Goal: Transaction & Acquisition: Purchase product/service

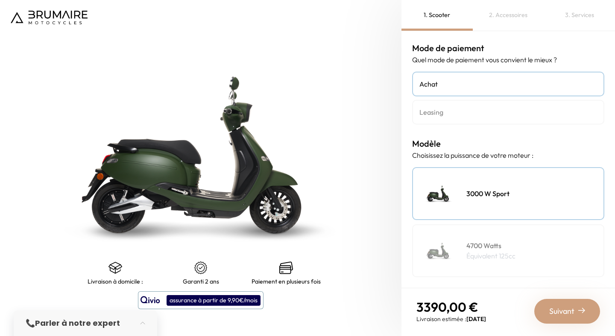
click at [446, 114] on h4 "Leasing" at bounding box center [508, 112] width 178 height 10
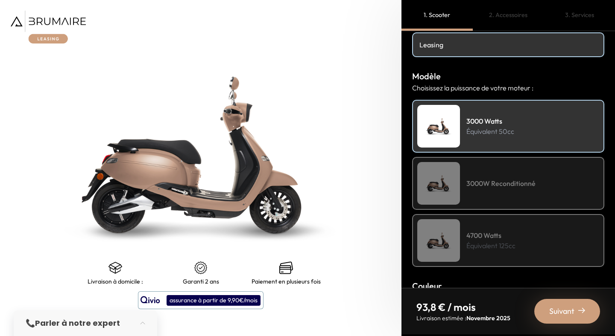
scroll to position [79, 0]
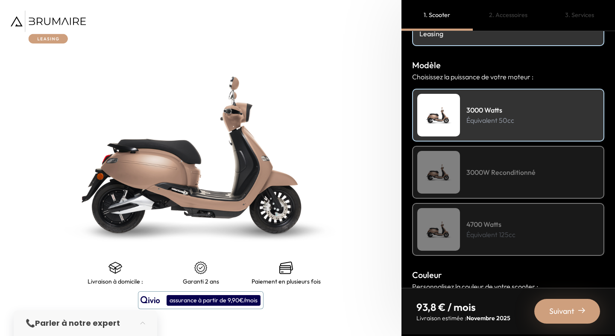
click at [503, 185] on div "3000W Reconditionné" at bounding box center [508, 172] width 192 height 53
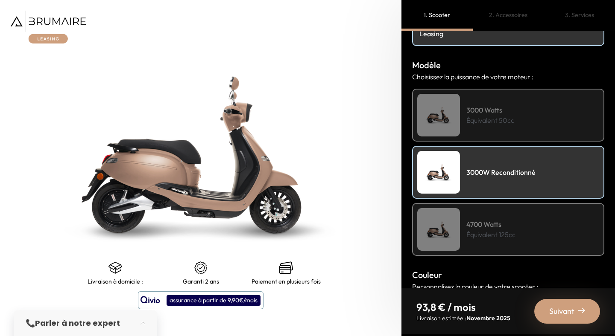
scroll to position [138, 0]
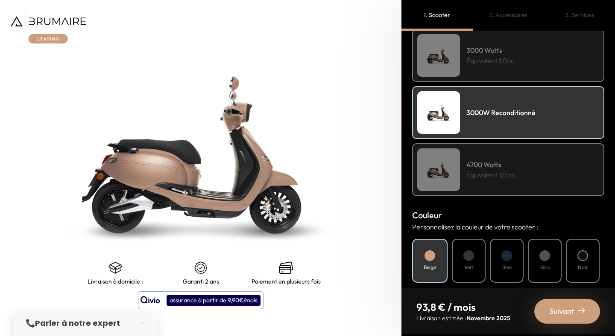
click at [494, 175] on p "Équivalent 125cc" at bounding box center [490, 175] width 49 height 10
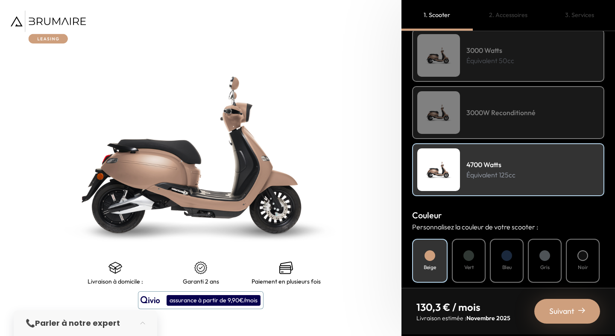
click at [509, 13] on div "2. Accessoires" at bounding box center [507, 15] width 71 height 31
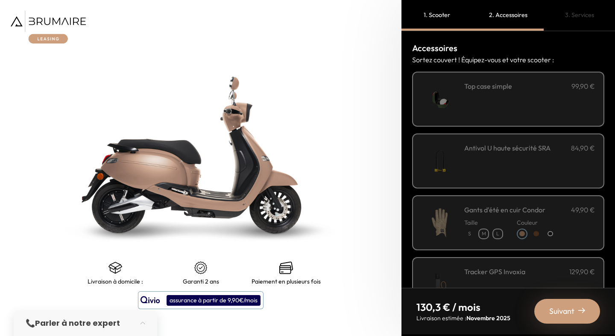
scroll to position [0, 0]
click at [486, 116] on div "**********" at bounding box center [529, 99] width 131 height 36
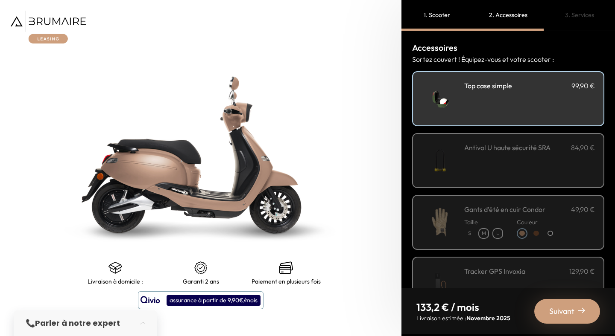
click at [490, 74] on div "**********" at bounding box center [508, 98] width 192 height 55
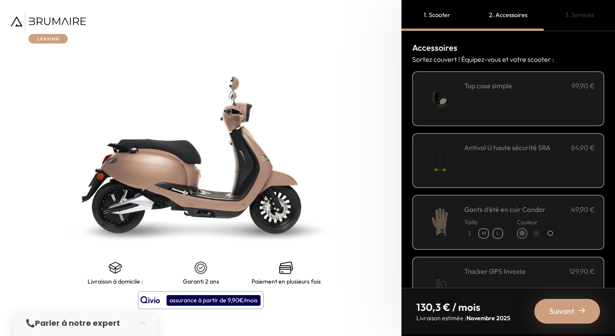
click at [490, 81] on h3 "Top case simple" at bounding box center [488, 86] width 48 height 10
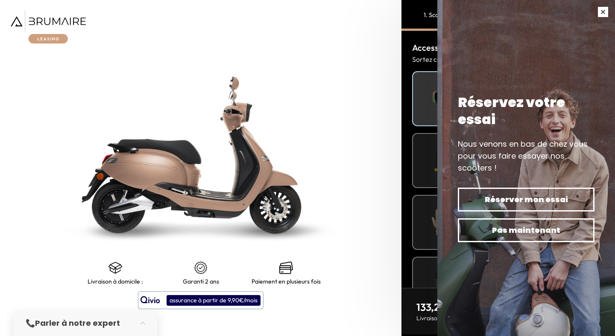
click at [601, 9] on button "button" at bounding box center [603, 12] width 24 height 24
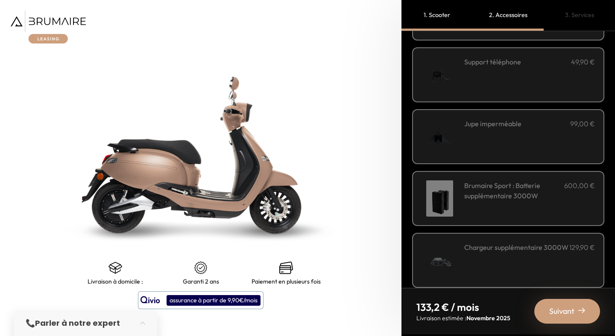
scroll to position [271, 0]
click at [527, 204] on div "Brumaire Sport : Batterie supplémentaire 3000W 600,00 €" at bounding box center [529, 199] width 131 height 36
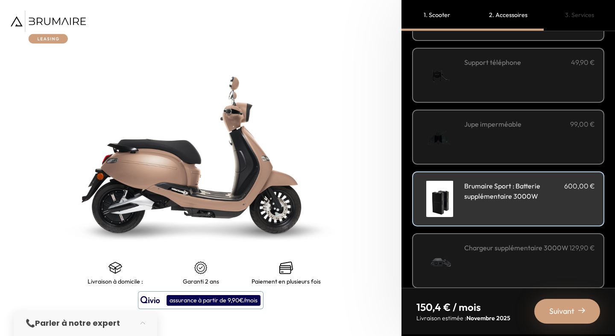
click at [527, 204] on div "Brumaire Sport : Batterie supplémentaire 3000W 600,00 €" at bounding box center [529, 199] width 131 height 36
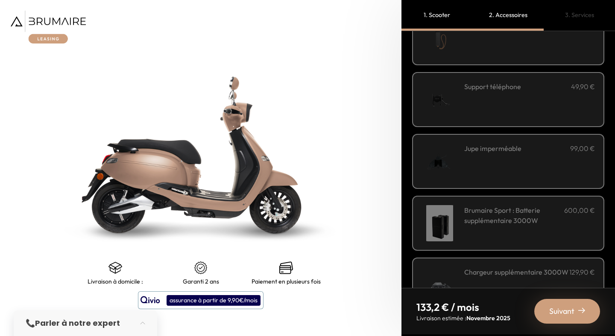
scroll to position [243, 0]
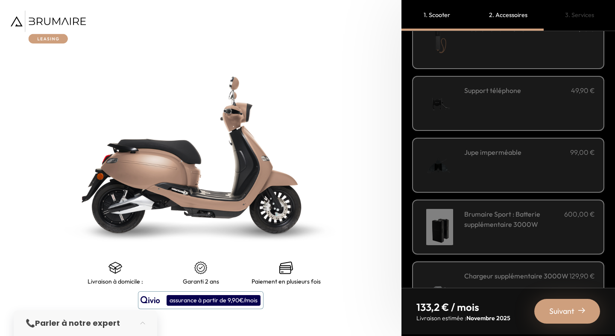
click at [525, 187] on div "Jupe imperméable 99,00 €" at bounding box center [508, 165] width 192 height 55
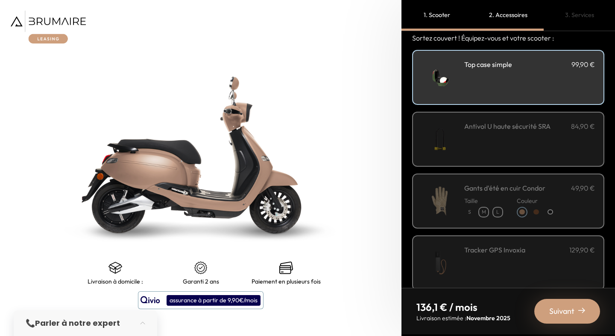
scroll to position [0, 0]
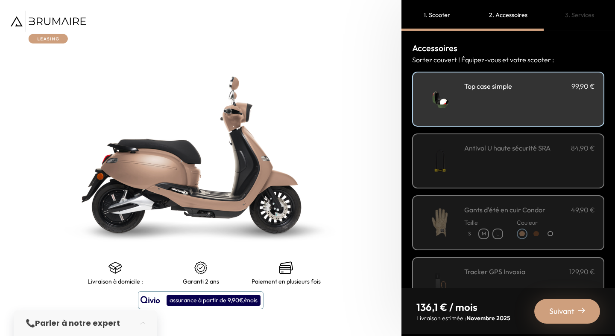
click at [58, 23] on img at bounding box center [48, 27] width 75 height 33
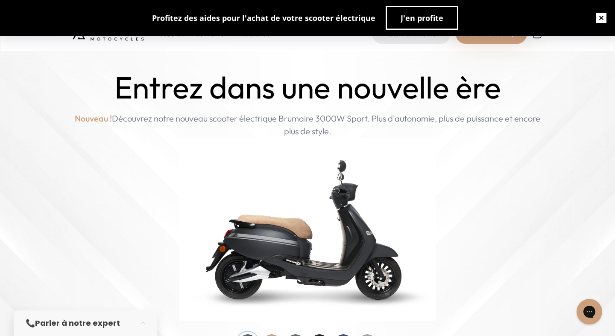
click at [597, 20] on button "button" at bounding box center [600, 17] width 27 height 27
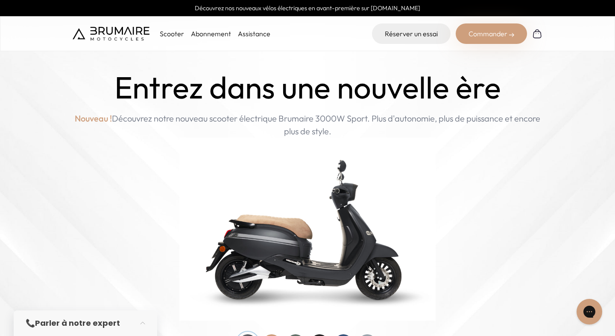
click at [172, 35] on p "Scooter" at bounding box center [172, 34] width 24 height 10
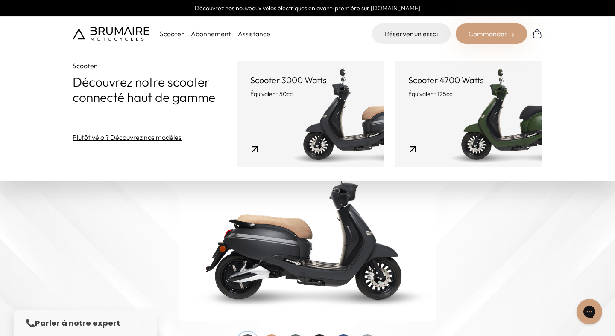
click at [350, 113] on link "Scooter 3000 Watts Équivalent 50cc" at bounding box center [310, 114] width 148 height 107
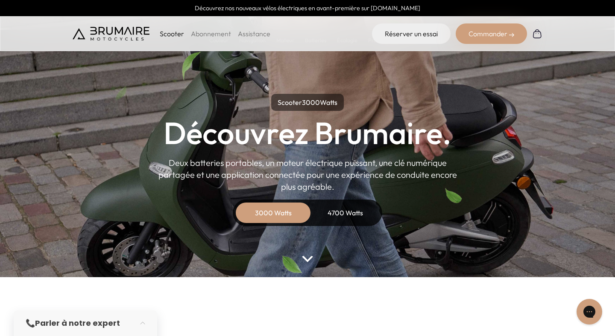
click at [349, 207] on div "4700 Watts" at bounding box center [345, 213] width 68 height 20
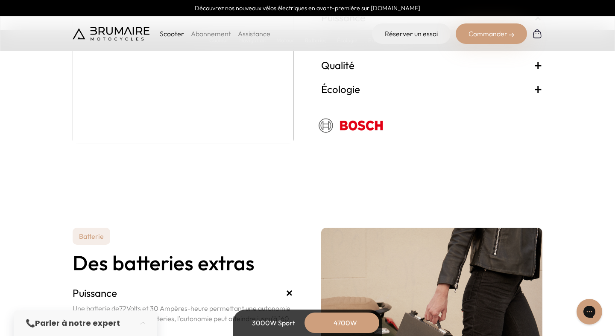
scroll to position [1812, 0]
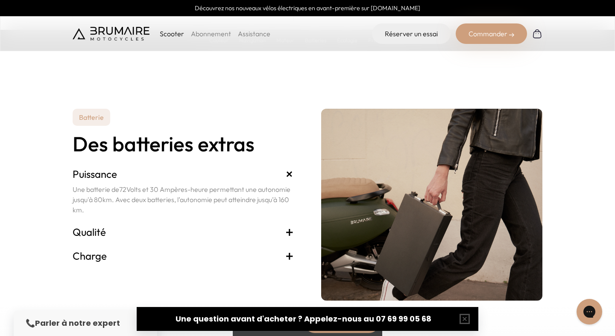
click at [100, 233] on h3 "Qualité +" at bounding box center [183, 232] width 221 height 14
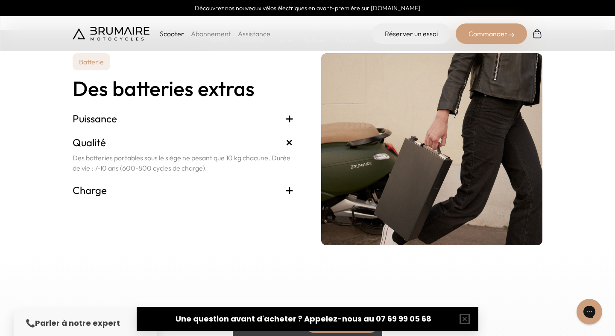
scroll to position [1868, 0]
click at [117, 191] on h3 "Charge +" at bounding box center [183, 190] width 221 height 14
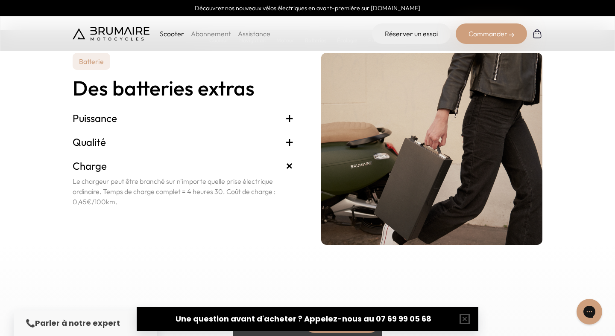
click at [146, 186] on p "Le chargeur peut être branché sur n'importe quelle prise électrique ordinaire. …" at bounding box center [183, 191] width 221 height 31
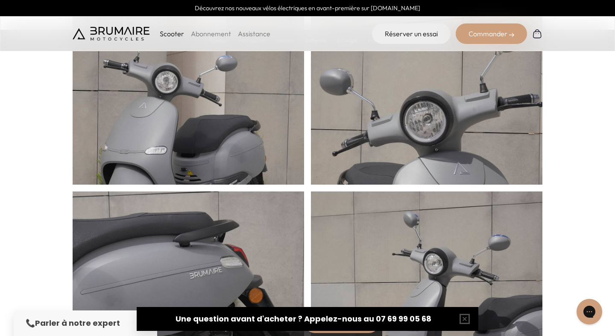
scroll to position [0, 0]
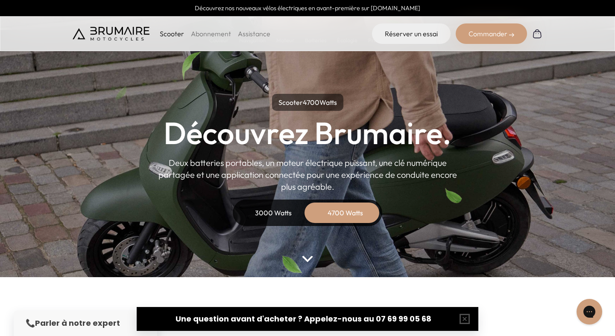
click at [209, 34] on link "Abonnement" at bounding box center [211, 33] width 40 height 9
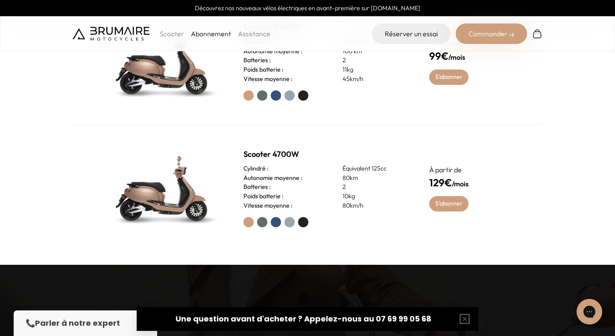
scroll to position [429, 0]
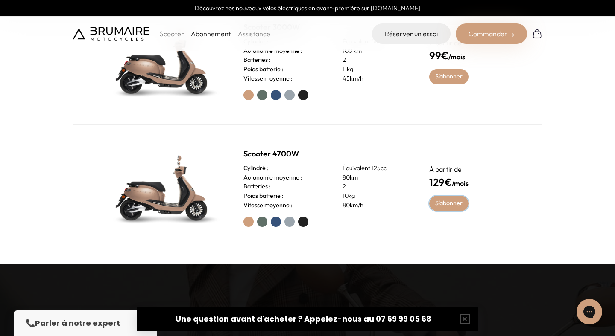
click at [452, 206] on link "S'abonner" at bounding box center [449, 203] width 40 height 15
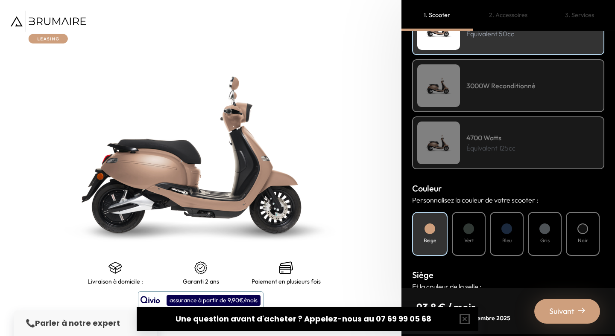
scroll to position [293, 0]
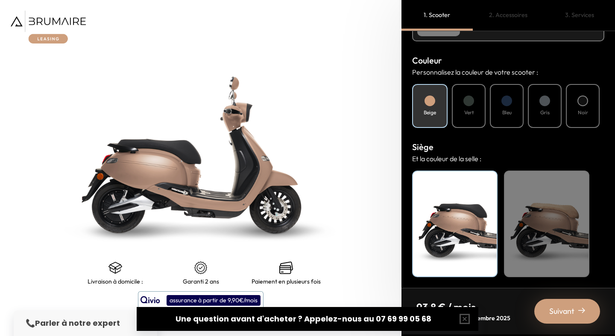
click at [465, 117] on div "Vert" at bounding box center [469, 106] width 34 height 44
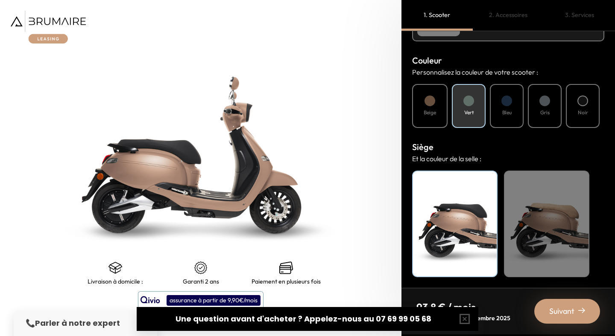
click at [513, 115] on div "Bleu" at bounding box center [506, 106] width 34 height 44
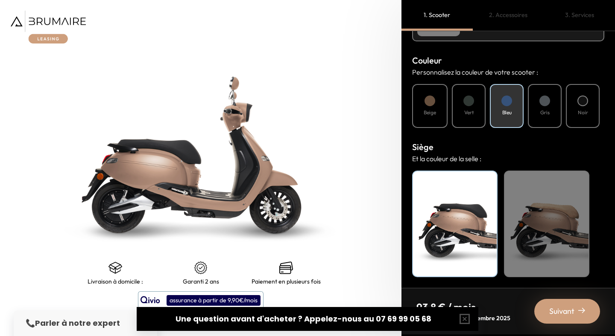
click at [546, 116] on h4 "Gris" at bounding box center [544, 113] width 9 height 8
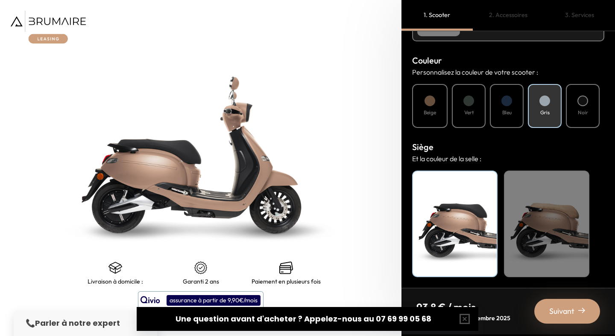
click at [578, 119] on div "Noir" at bounding box center [582, 106] width 34 height 44
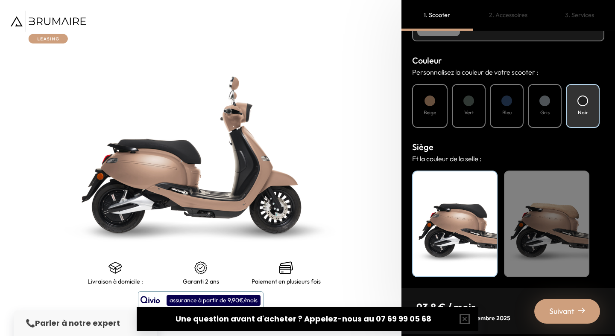
click at [557, 116] on div "Gris" at bounding box center [544, 106] width 34 height 44
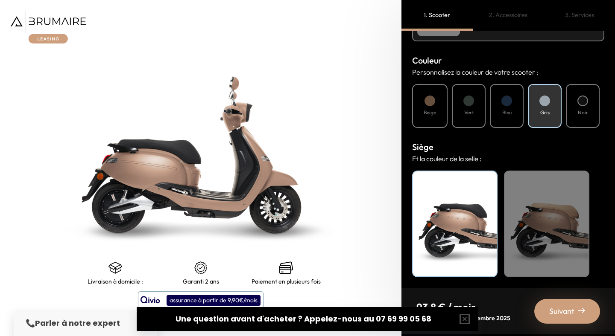
click at [558, 313] on span "Suivant" at bounding box center [561, 312] width 25 height 12
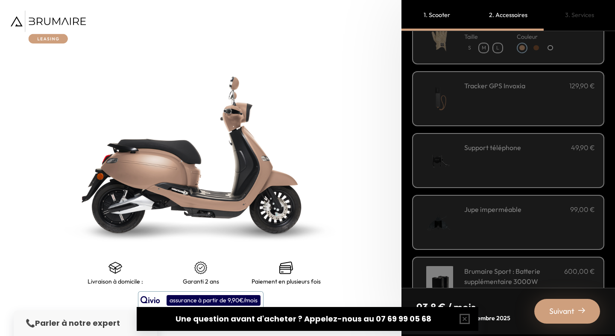
scroll to position [191, 0]
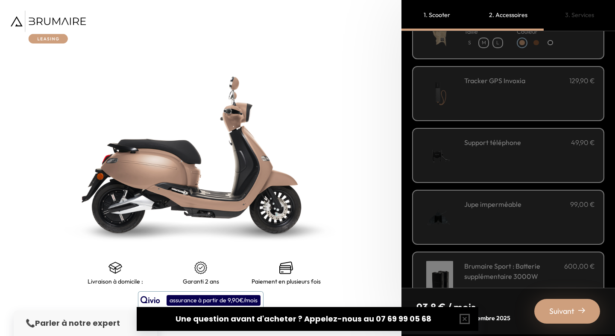
click at [476, 204] on h3 "Jupe imperméable" at bounding box center [492, 204] width 57 height 10
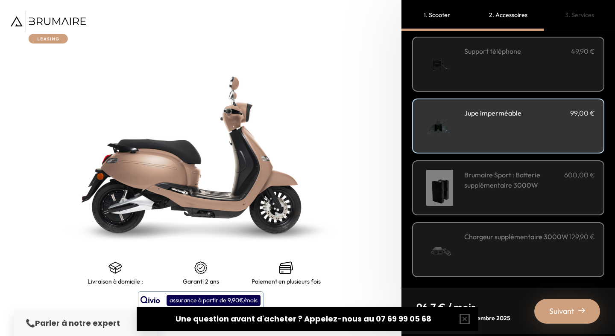
scroll to position [270, 0]
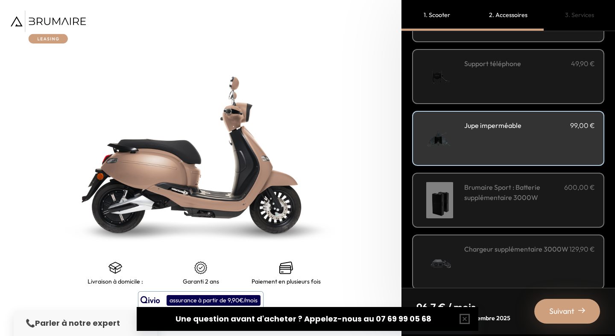
click at [558, 308] on span "Suivant" at bounding box center [561, 312] width 25 height 12
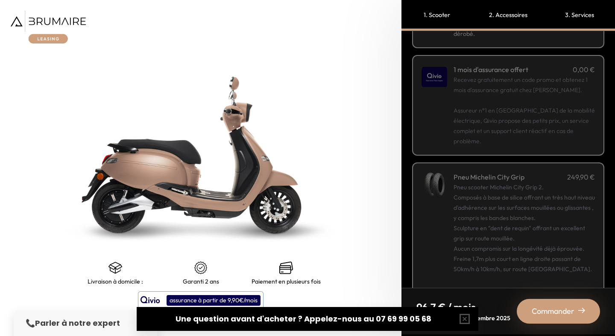
scroll to position [116, 0]
click at [530, 119] on p "Recevez gratuitement un code promo et obtenez 1 mois d'assurance gratuit chez Q…" at bounding box center [523, 109] width 141 height 72
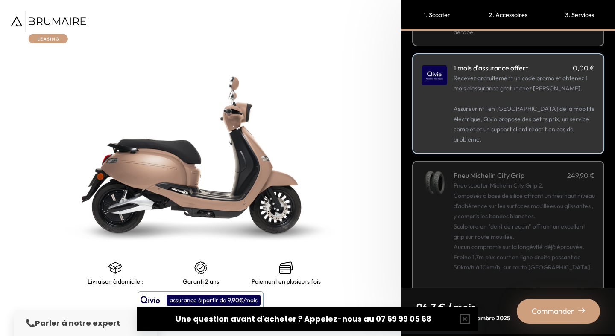
scroll to position [131, 0]
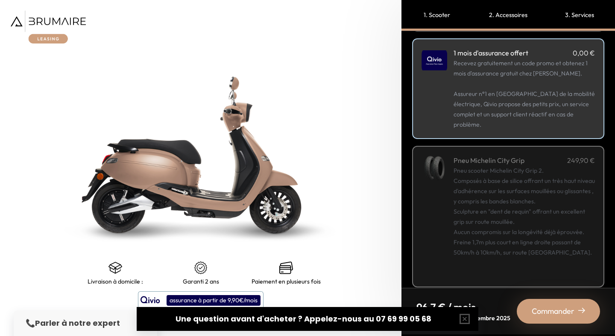
click at [549, 95] on p "Recevez gratuitement un code promo et obtenez 1 mois d'assurance gratuit chez Q…" at bounding box center [523, 94] width 141 height 72
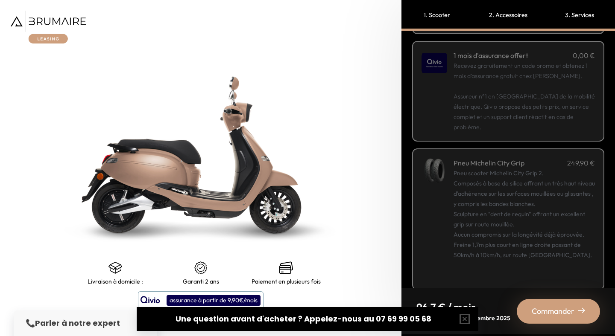
scroll to position [124, 0]
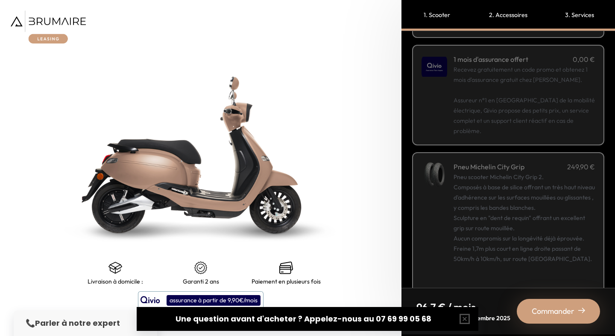
click at [551, 311] on span "Commander" at bounding box center [552, 312] width 43 height 12
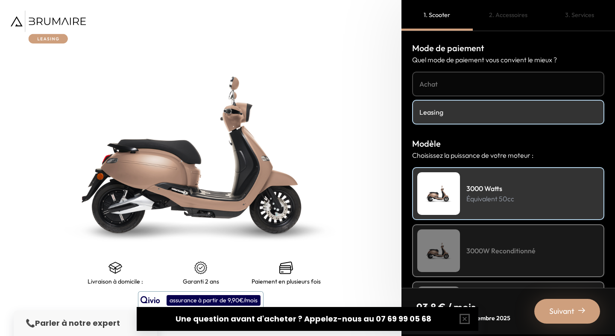
click at [475, 253] on h4 "3000W Reconditionné" at bounding box center [500, 251] width 69 height 10
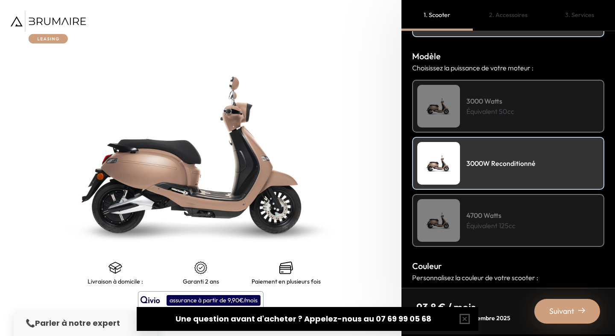
scroll to position [96, 0]
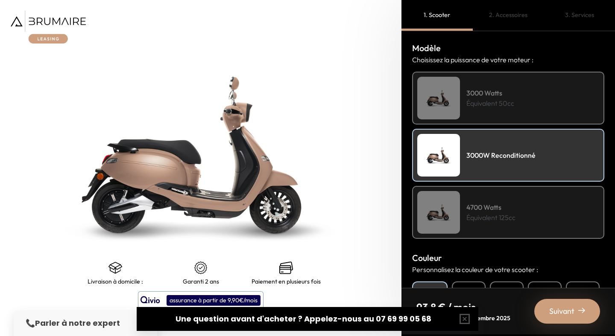
click at [482, 225] on div "4700 Watts Équivalent 125cc" at bounding box center [508, 212] width 192 height 53
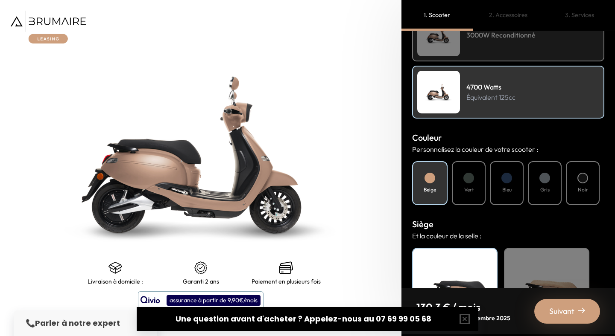
scroll to position [219, 0]
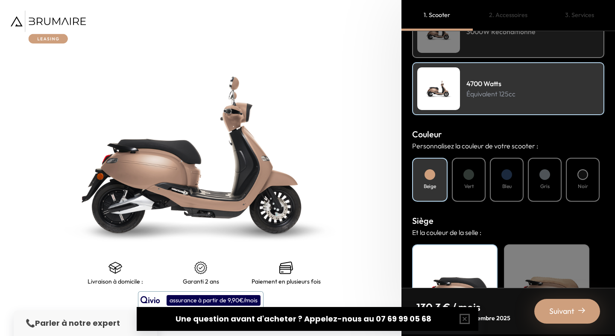
click at [577, 183] on div "Noir" at bounding box center [582, 180] width 34 height 44
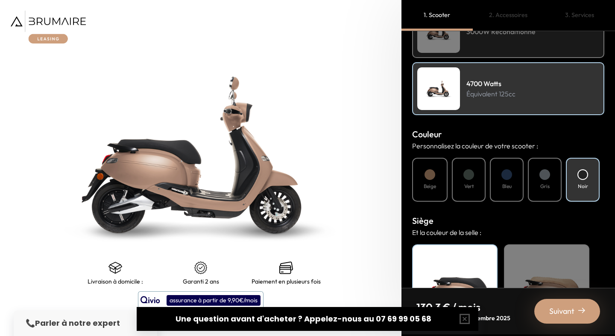
scroll to position [293, 0]
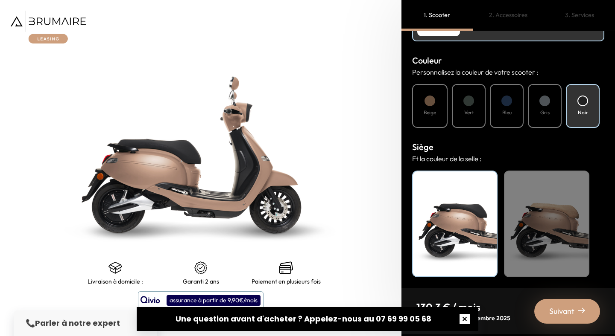
click at [455, 319] on button "button" at bounding box center [464, 319] width 27 height 27
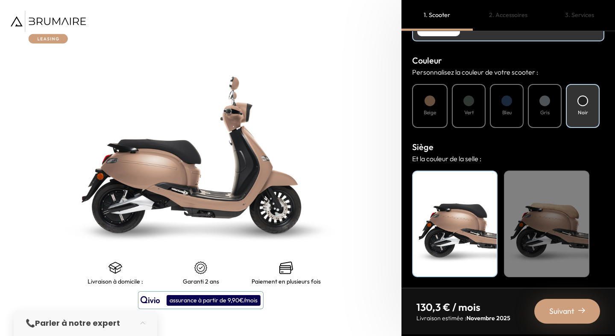
click at [554, 103] on div "Gris" at bounding box center [544, 106] width 34 height 44
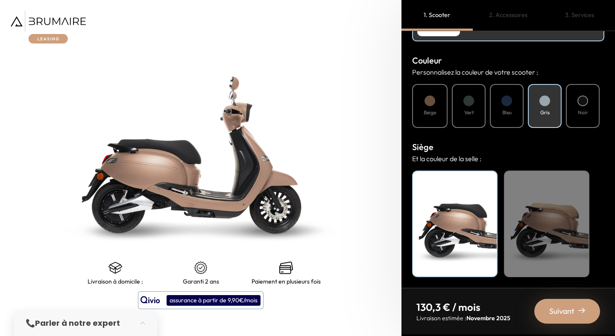
click at [439, 114] on div "Beige" at bounding box center [429, 106] width 35 height 44
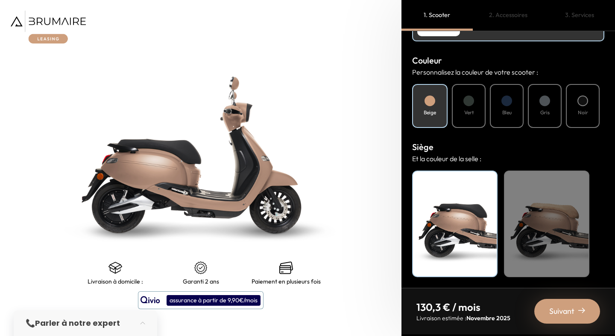
click at [574, 112] on div "Noir" at bounding box center [582, 106] width 34 height 44
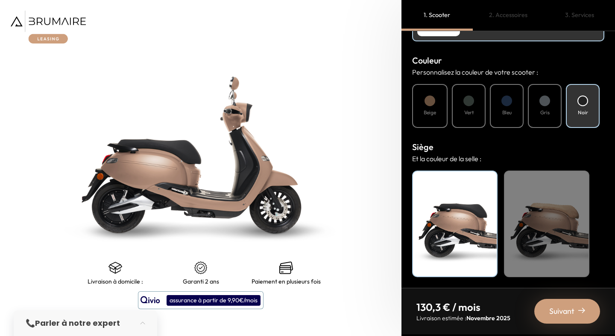
click at [539, 99] on div "Gris" at bounding box center [544, 106] width 34 height 44
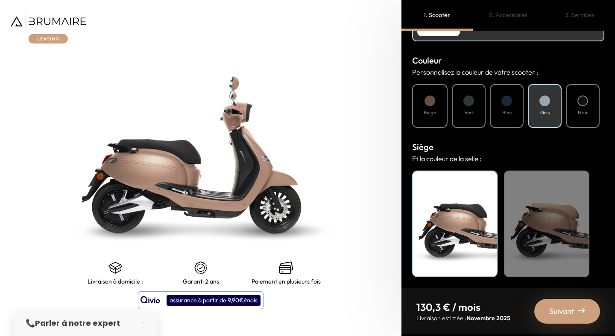
click at [561, 298] on nav "130,3 € / mois Livraison estimée : Novembre 2025 Suivant" at bounding box center [507, 311] width 213 height 47
click at [561, 306] on span "Suivant" at bounding box center [561, 312] width 25 height 12
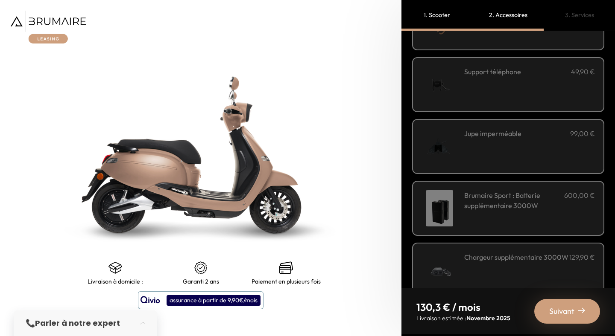
scroll to position [265, 0]
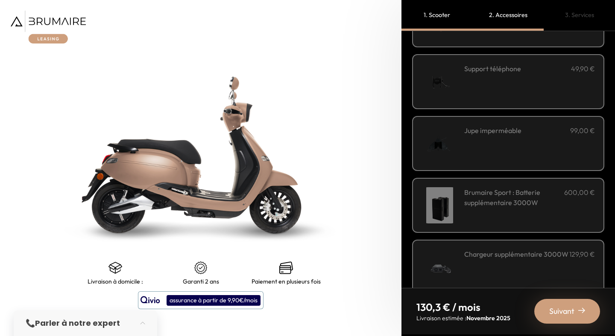
click at [504, 144] on div "Jupe imperméable 99,00 €" at bounding box center [529, 143] width 131 height 36
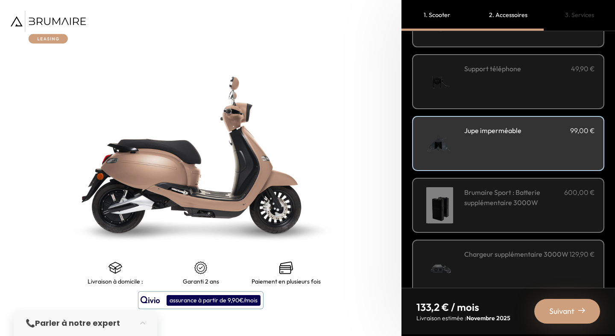
scroll to position [283, 0]
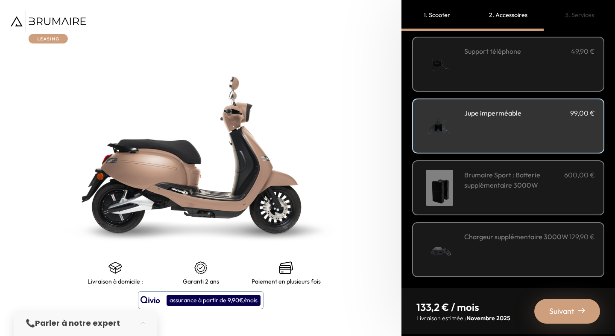
click at [556, 307] on span "Suivant" at bounding box center [561, 312] width 25 height 12
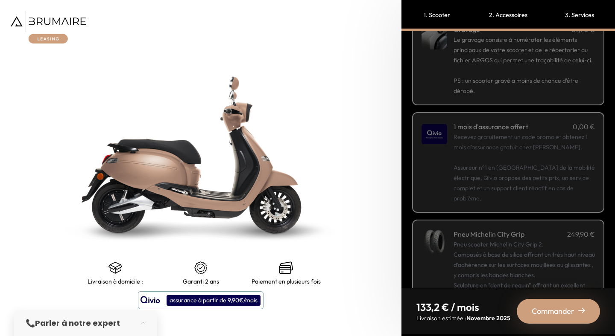
scroll to position [131, 0]
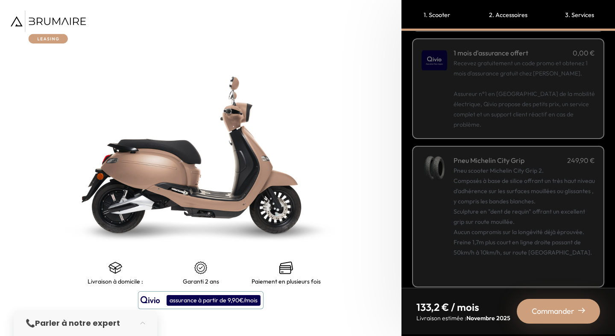
click at [548, 313] on span "Commander" at bounding box center [552, 312] width 43 height 12
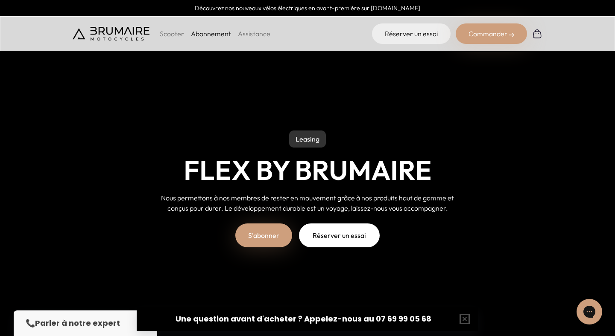
click at [123, 32] on img at bounding box center [111, 34] width 77 height 14
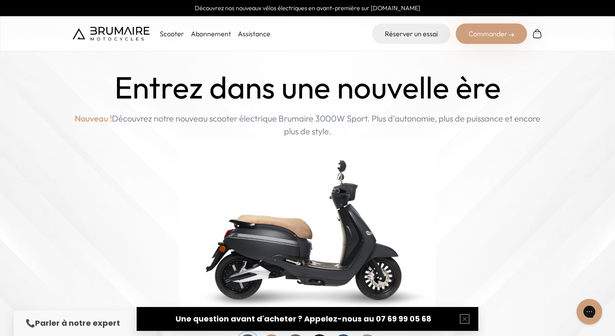
click at [177, 32] on p "Scooter" at bounding box center [172, 34] width 24 height 10
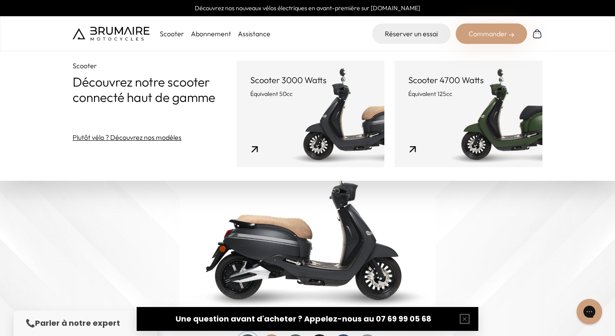
click at [496, 128] on link "Scooter 4700 Watts Équivalent 125cc" at bounding box center [468, 114] width 148 height 107
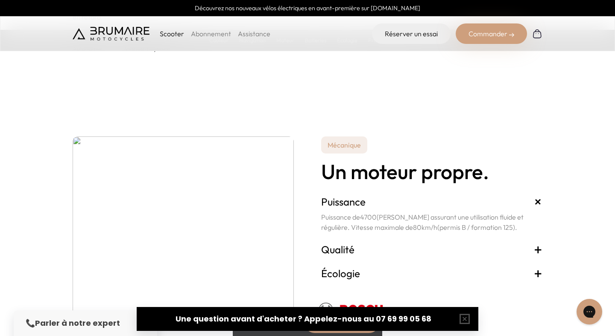
scroll to position [1752, 0]
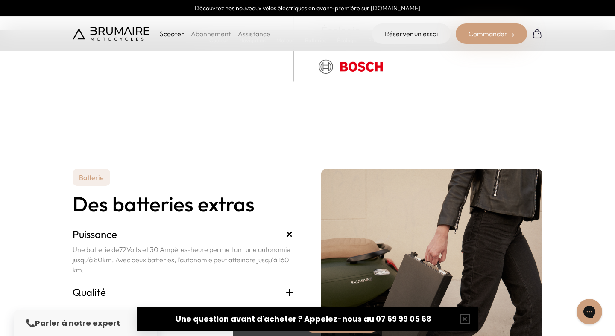
click at [492, 38] on div "Commander" at bounding box center [490, 33] width 71 height 20
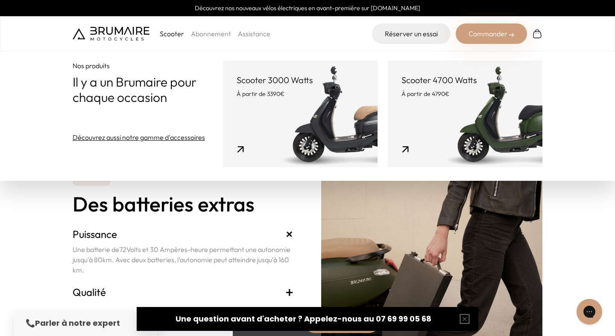
click at [443, 119] on link "Scooter 4700 Watts À partir de 4790€" at bounding box center [464, 114] width 154 height 107
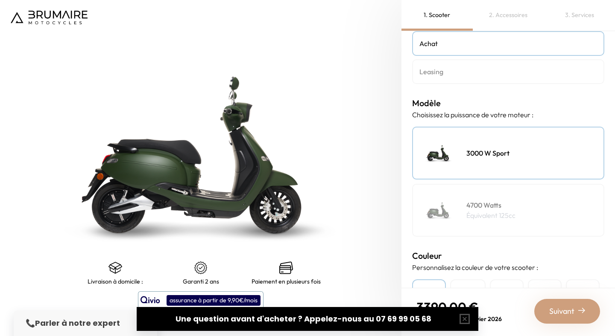
click at [512, 214] on p "Équivalent 125cc" at bounding box center [490, 215] width 49 height 10
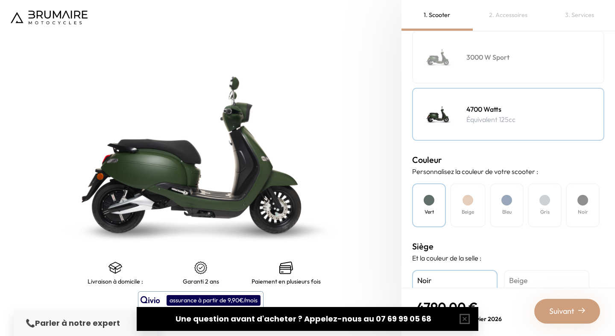
scroll to position [156, 0]
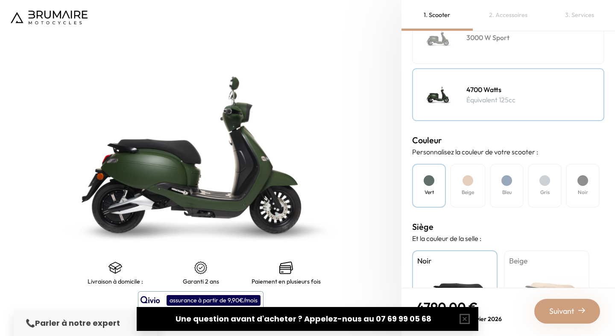
click at [584, 196] on div "Noir" at bounding box center [582, 186] width 34 height 44
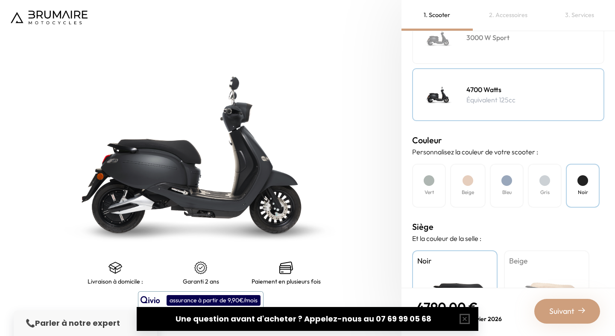
click at [551, 192] on div "Gris" at bounding box center [544, 186] width 34 height 44
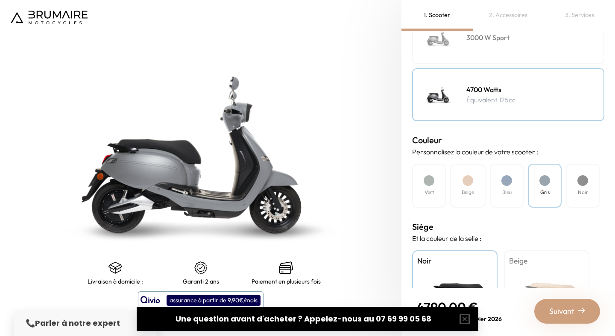
click at [513, 187] on div "Bleu" at bounding box center [506, 186] width 34 height 44
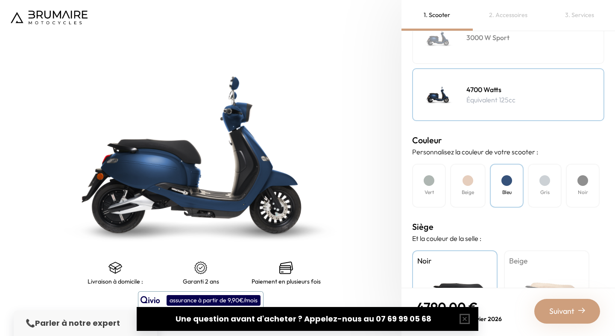
click at [477, 185] on div "Beige" at bounding box center [467, 186] width 35 height 44
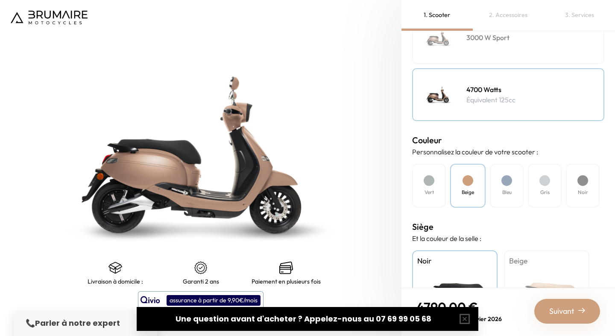
click at [420, 184] on div "Vert" at bounding box center [429, 186] width 34 height 44
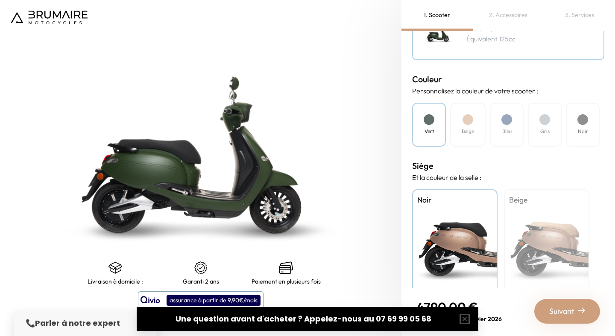
scroll to position [236, 0]
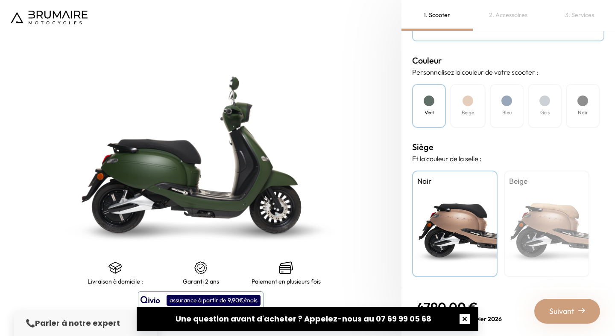
click at [467, 320] on button "button" at bounding box center [464, 319] width 27 height 27
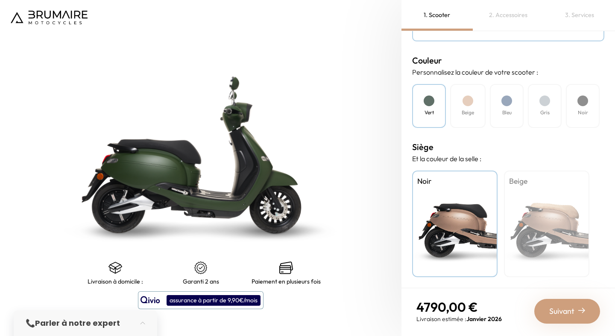
click at [555, 316] on span "Suivant" at bounding box center [561, 312] width 25 height 12
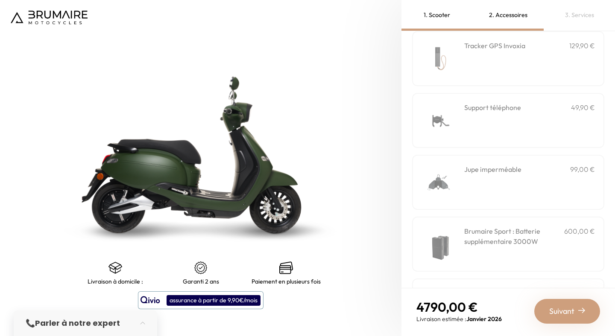
scroll to position [228, 0]
click at [514, 183] on div "Jupe imperméable 99,00 €" at bounding box center [529, 180] width 131 height 36
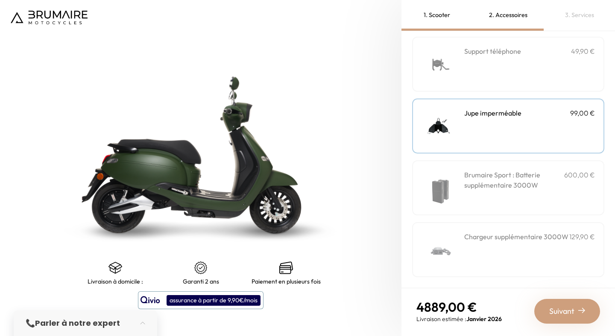
click at [551, 311] on span "Suivant" at bounding box center [561, 312] width 25 height 12
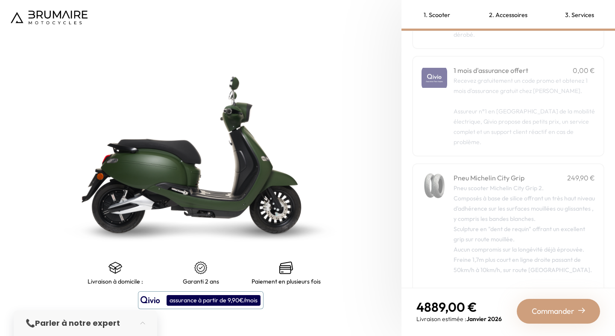
scroll to position [131, 0]
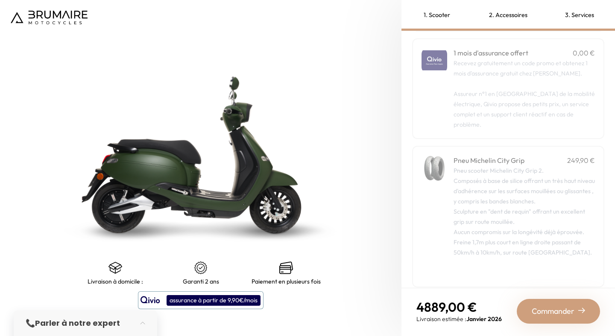
click at [545, 311] on span "Commander" at bounding box center [552, 312] width 43 height 12
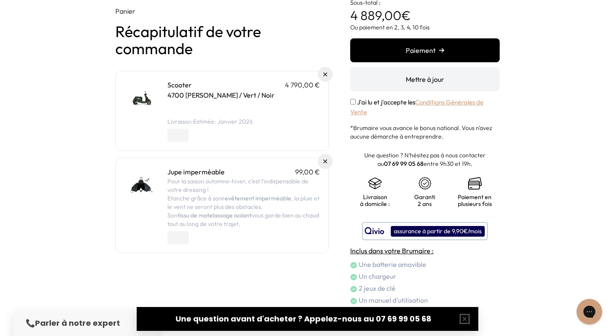
scroll to position [61, 0]
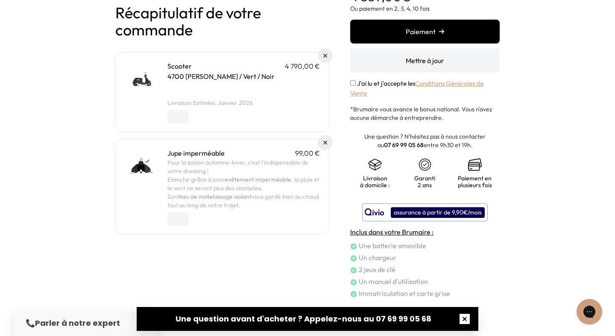
click at [468, 315] on button "button" at bounding box center [464, 319] width 27 height 27
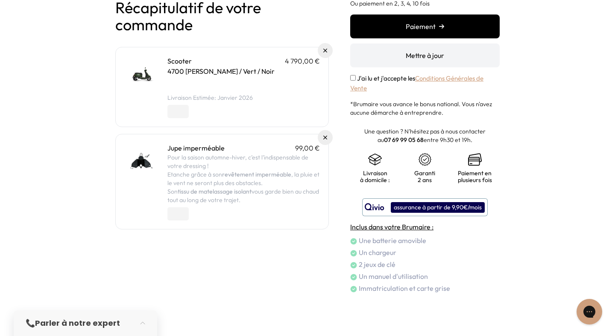
scroll to position [0, 0]
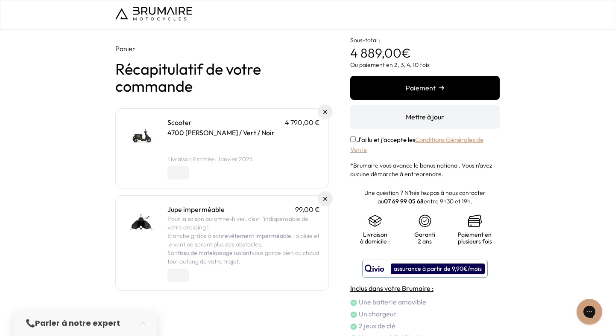
click at [401, 93] on button "Paiement" at bounding box center [424, 88] width 149 height 24
